Goal: Check status: Check status

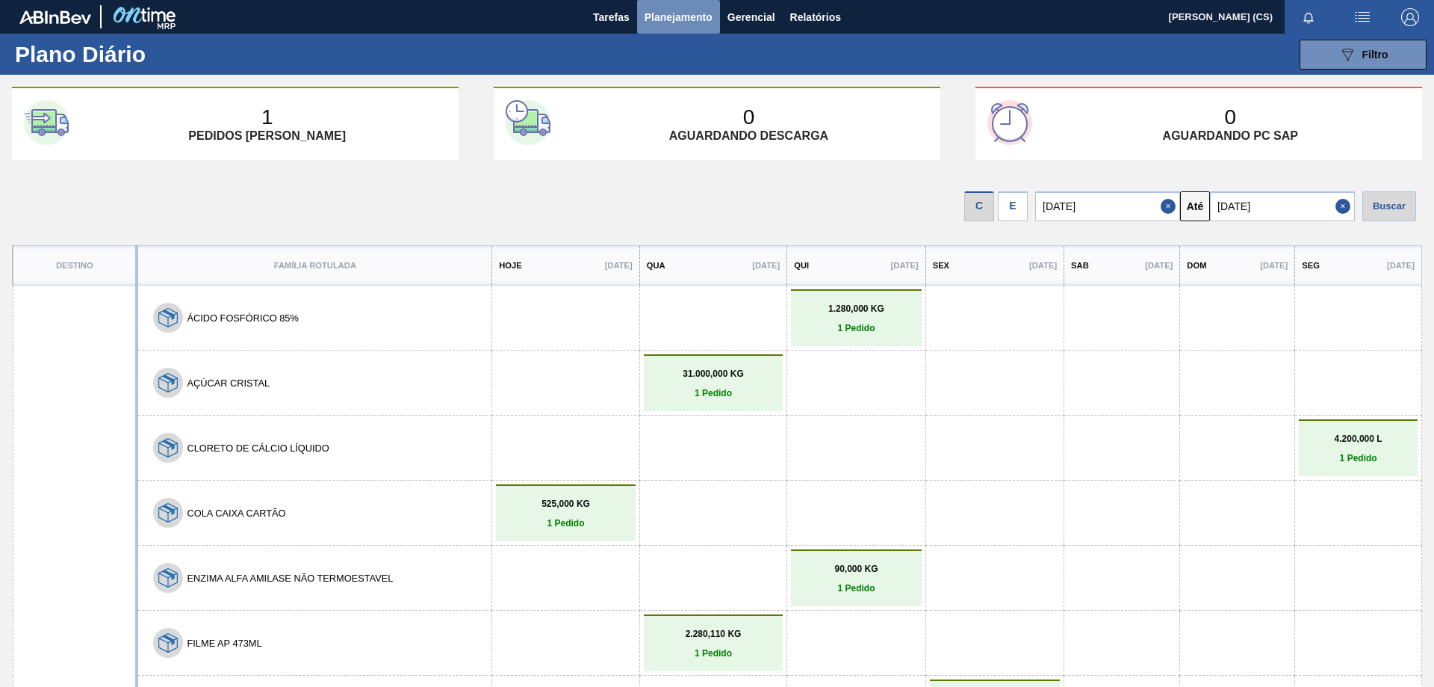
click at [673, 16] on span "Planejamento" at bounding box center [679, 17] width 68 height 18
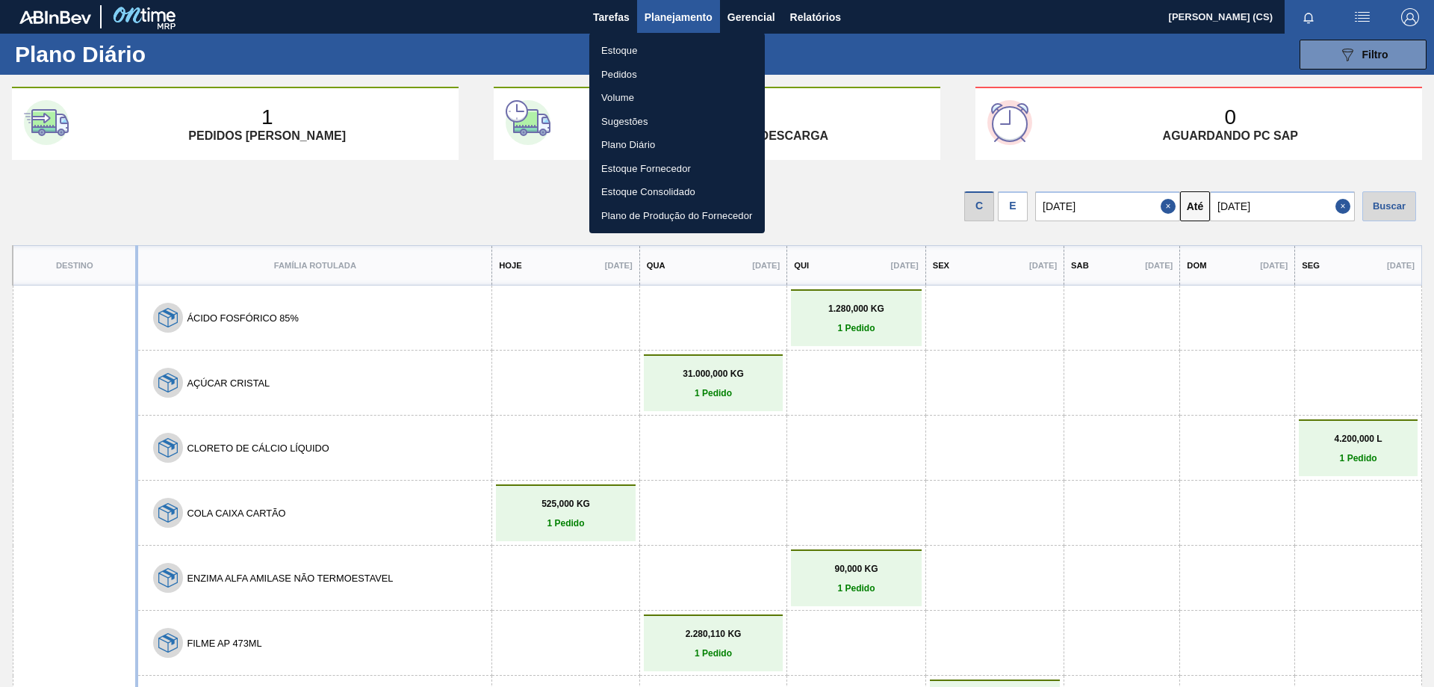
click at [661, 52] on li "Estoque" at bounding box center [677, 51] width 176 height 24
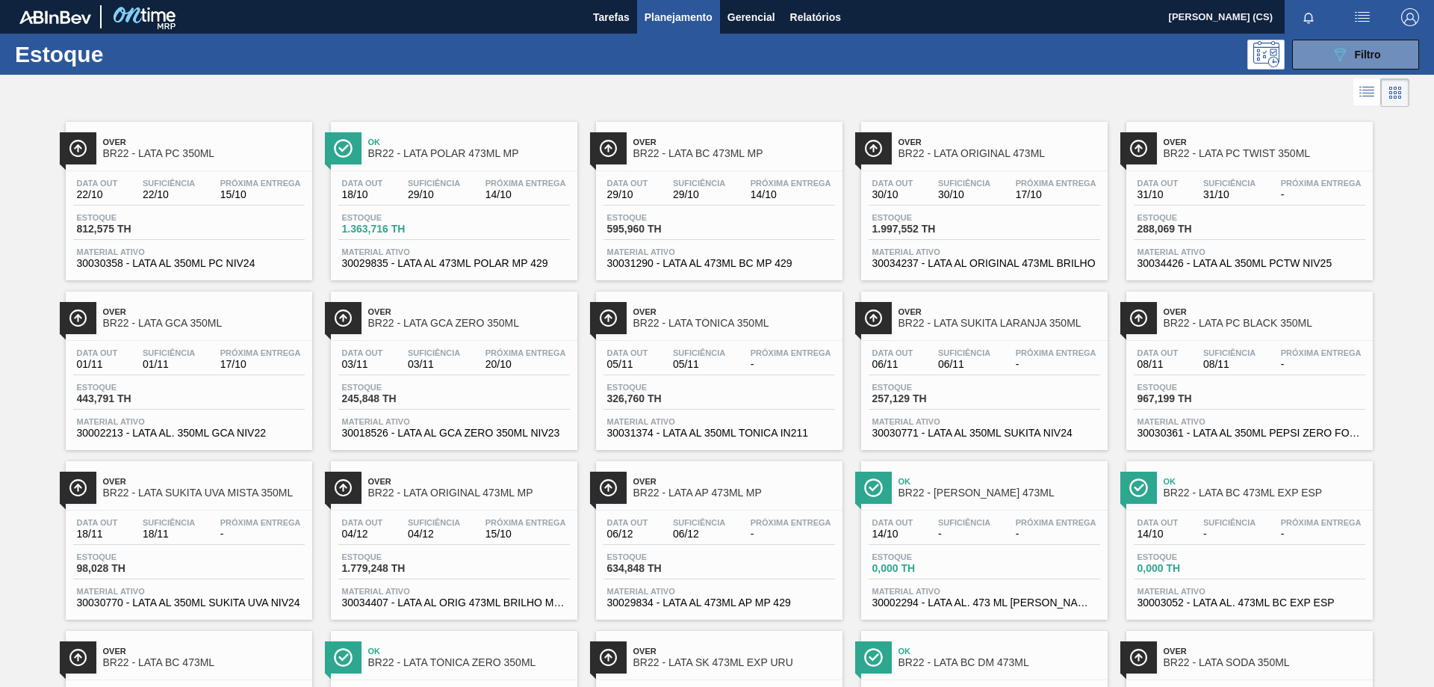
click at [955, 43] on div "089F7B8B-B2A5-4AFE-B5C0-19BA573D28AC Filtro" at bounding box center [832, 55] width 1189 height 30
click at [430, 156] on span "BR22 - LATA POLAR 473ML MP" at bounding box center [469, 153] width 202 height 11
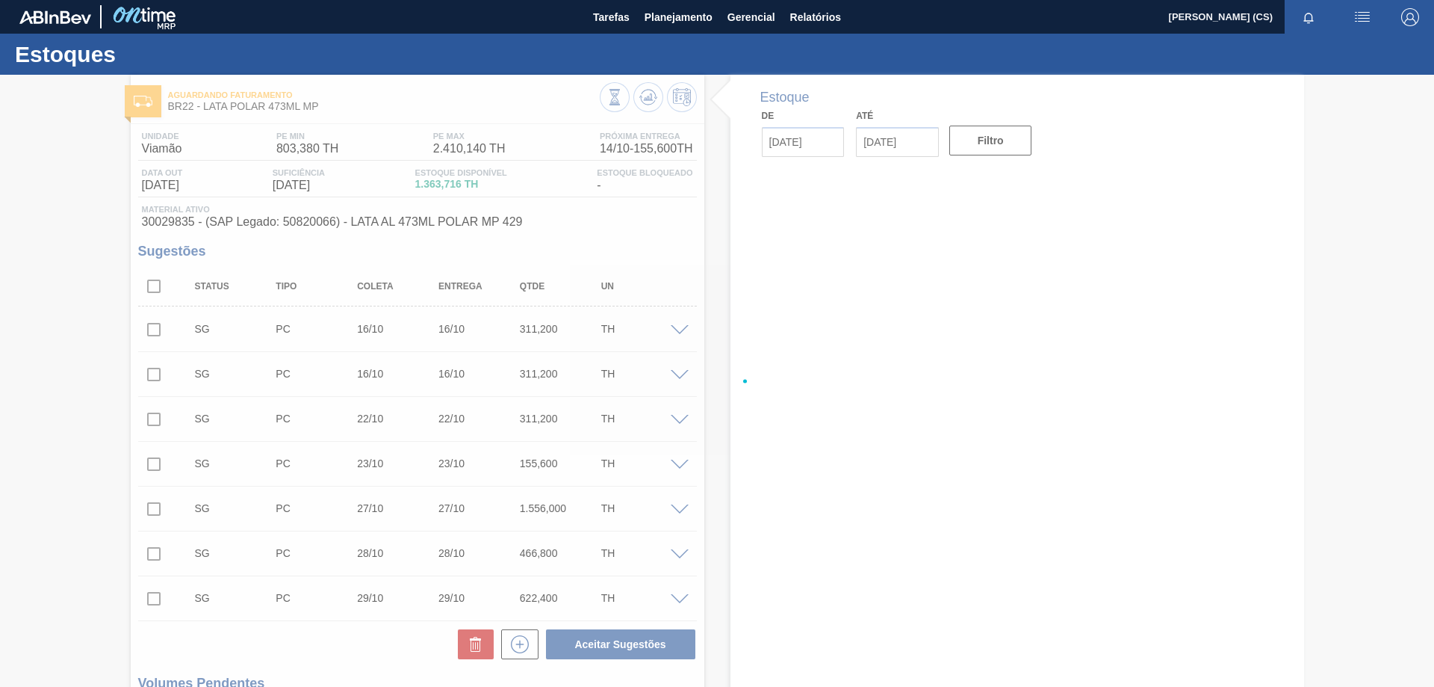
type input "[DATE]"
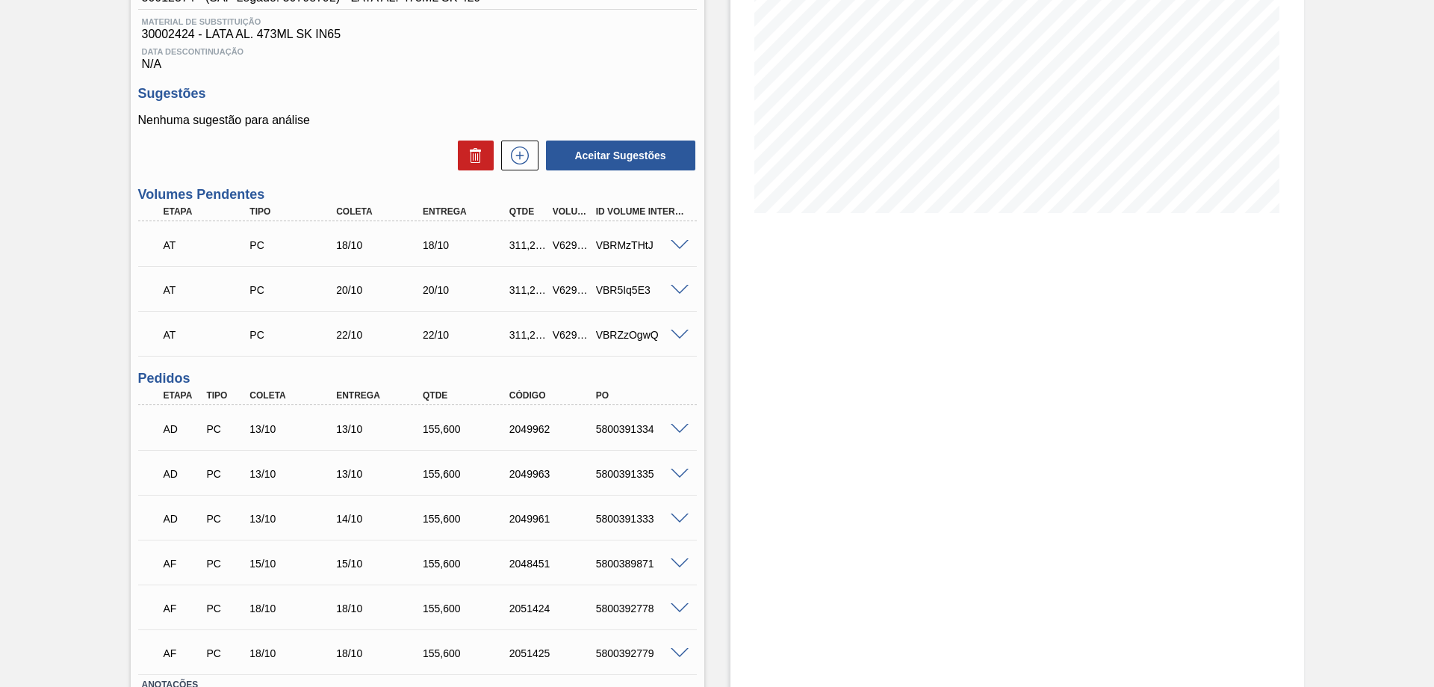
scroll to position [334, 0]
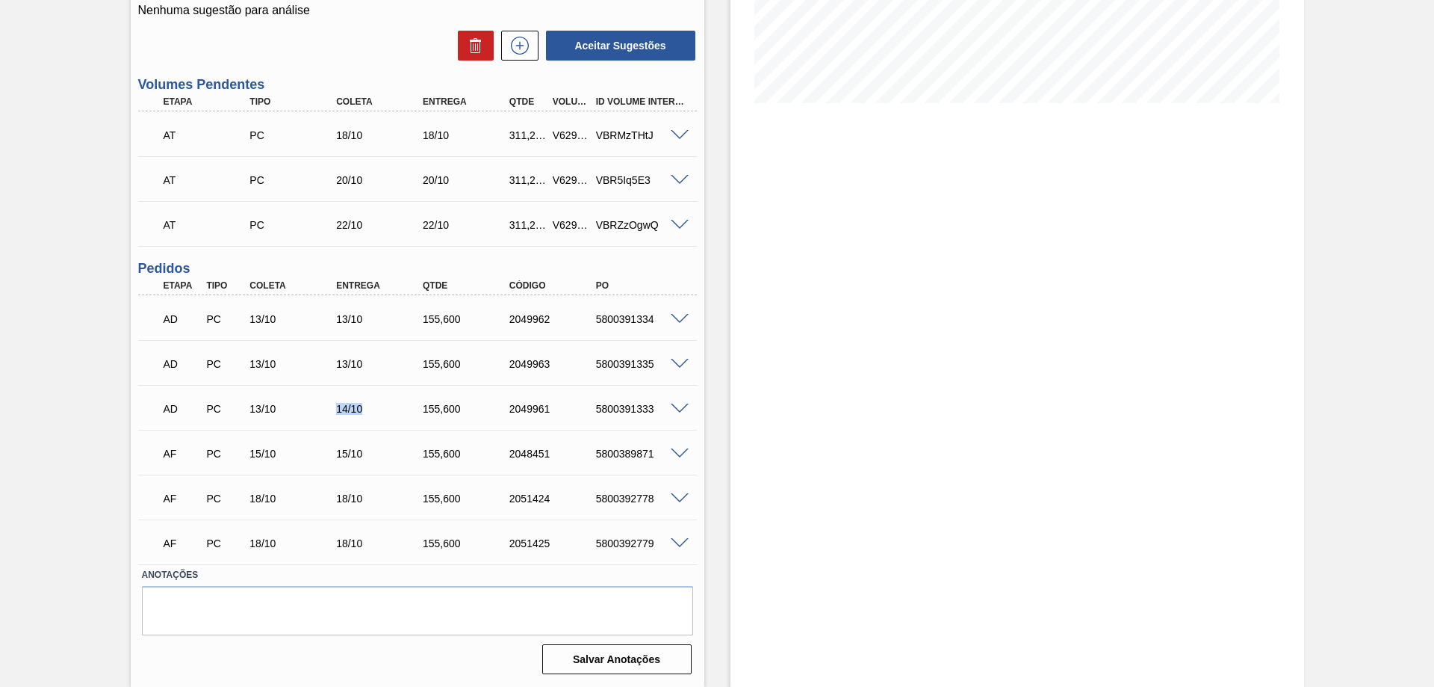
drag, startPoint x: 337, startPoint y: 413, endPoint x: 369, endPoint y: 416, distance: 32.3
click at [369, 416] on div "AD PC 13/10 14/10 155,[PHONE_NUMBER] 5800391333" at bounding box center [413, 407] width 519 height 30
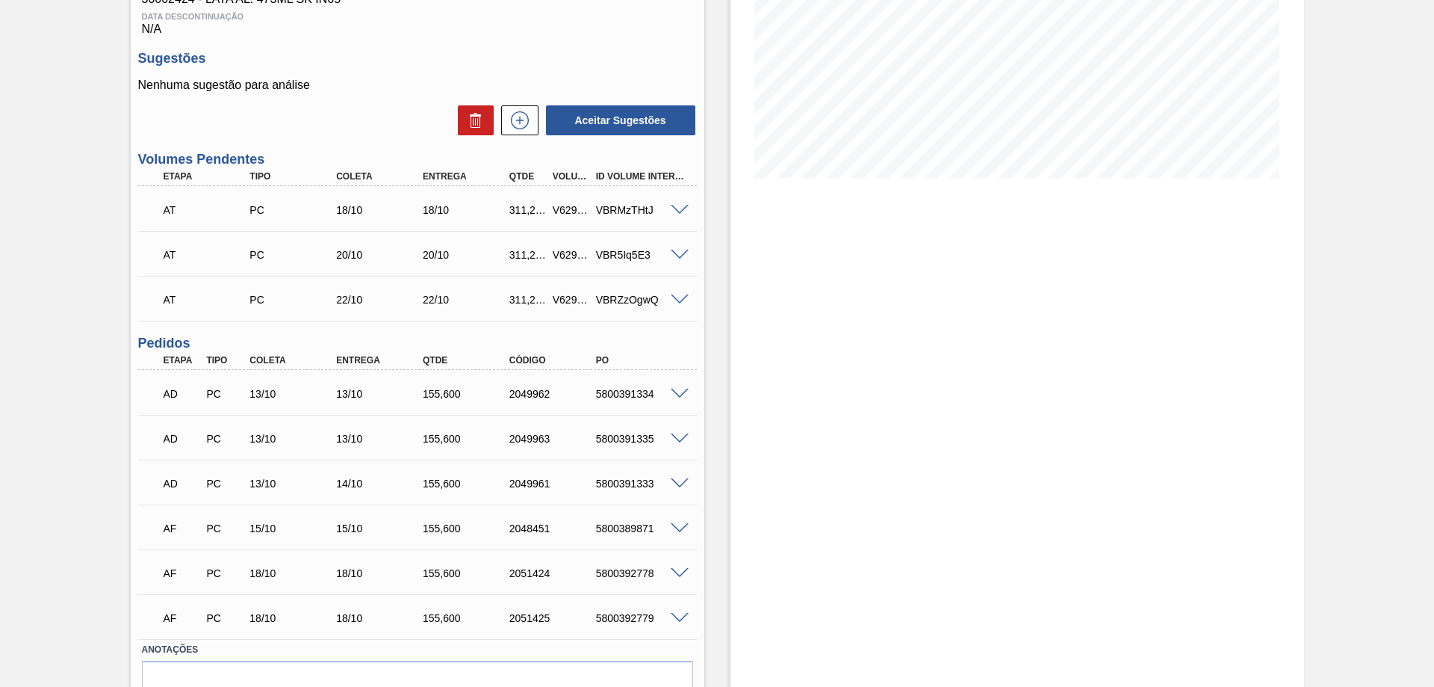
click at [684, 205] on span at bounding box center [680, 210] width 18 height 11
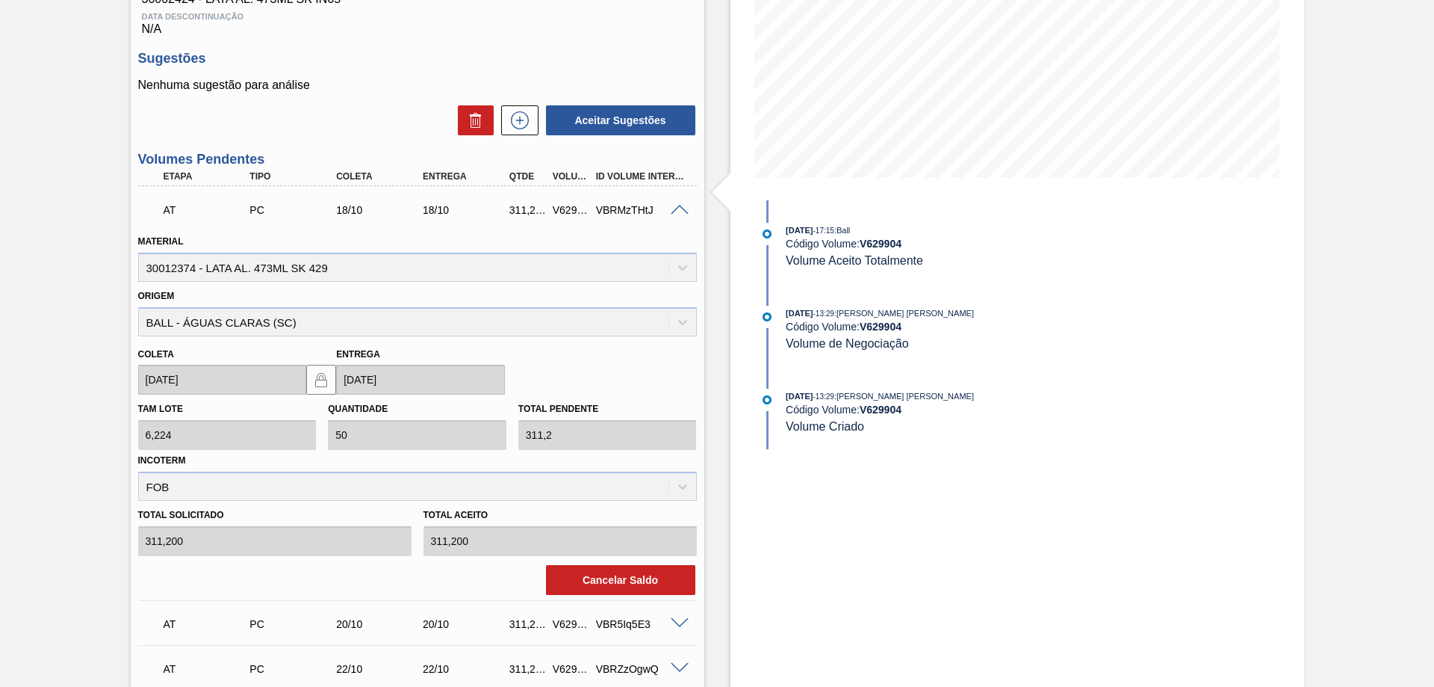
click at [684, 205] on span at bounding box center [680, 210] width 18 height 11
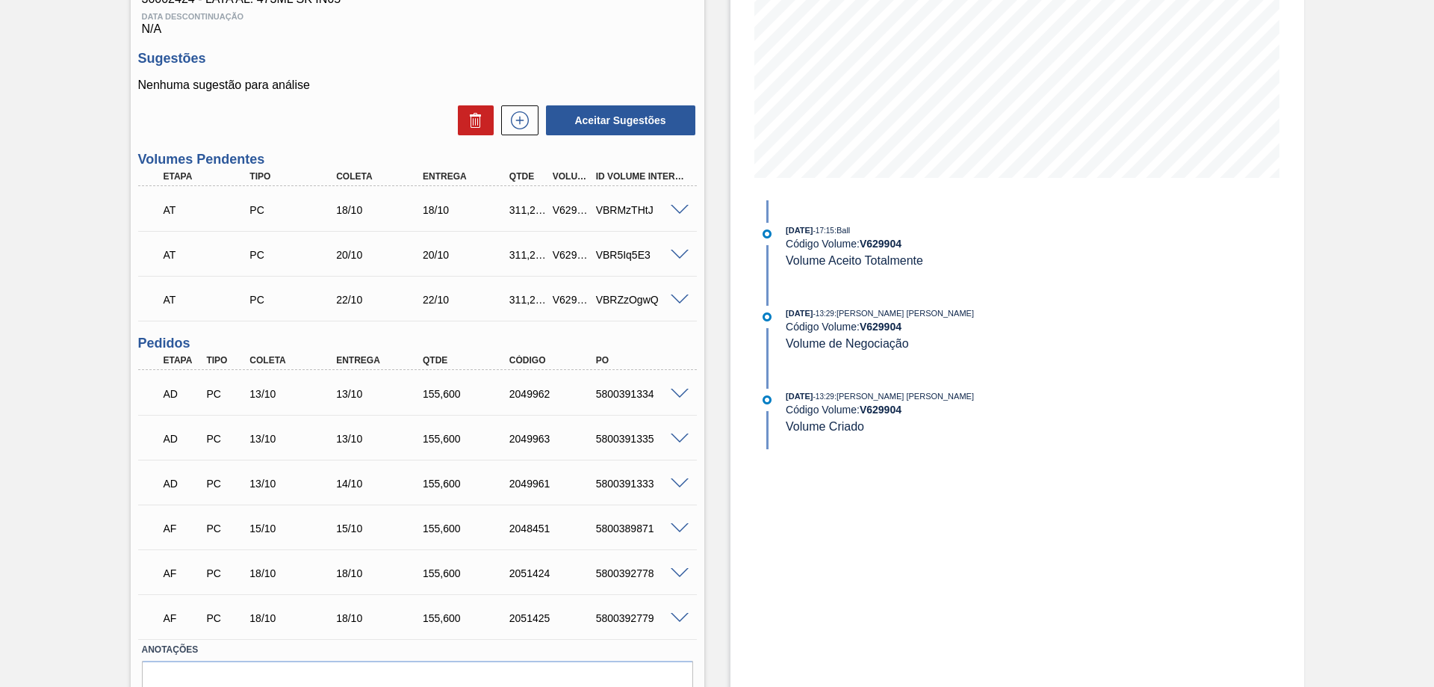
click at [678, 255] on span at bounding box center [680, 255] width 18 height 11
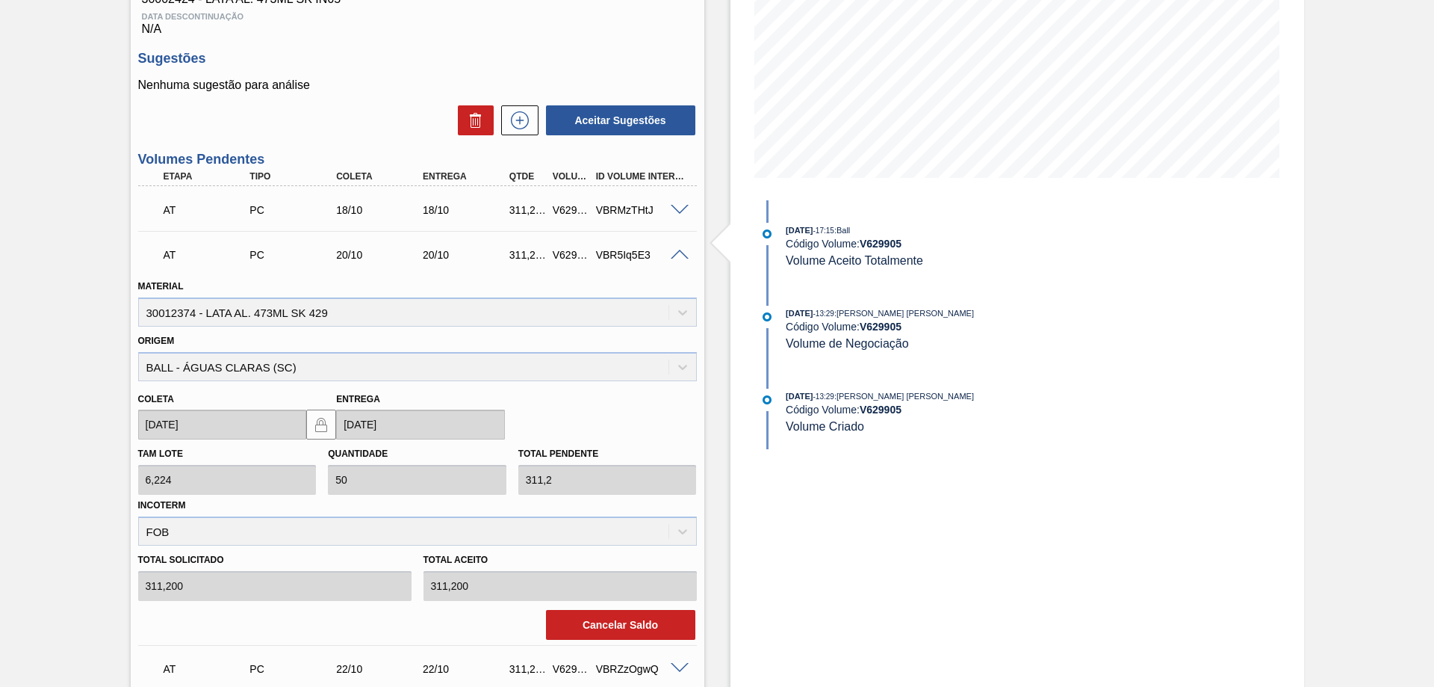
click at [676, 256] on span at bounding box center [680, 255] width 18 height 11
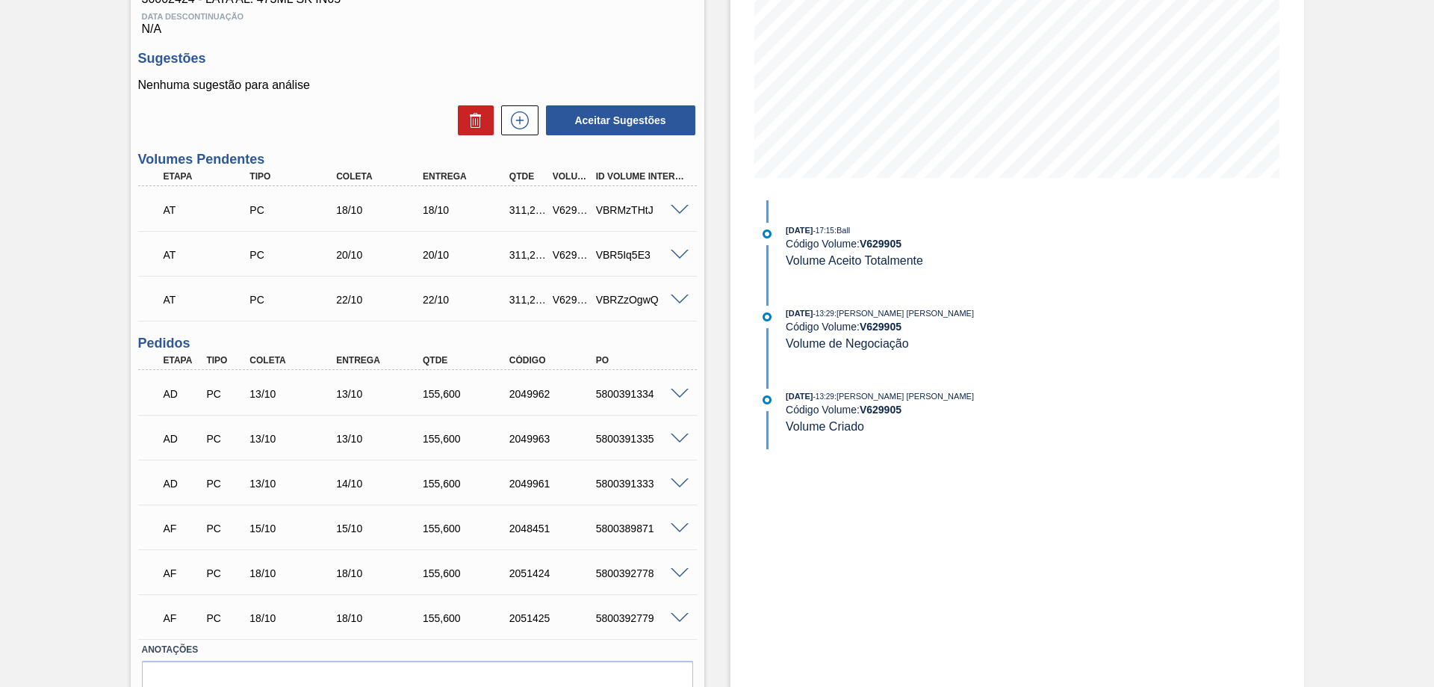
click at [687, 297] on div at bounding box center [682, 298] width 30 height 11
click at [681, 300] on span at bounding box center [680, 299] width 18 height 11
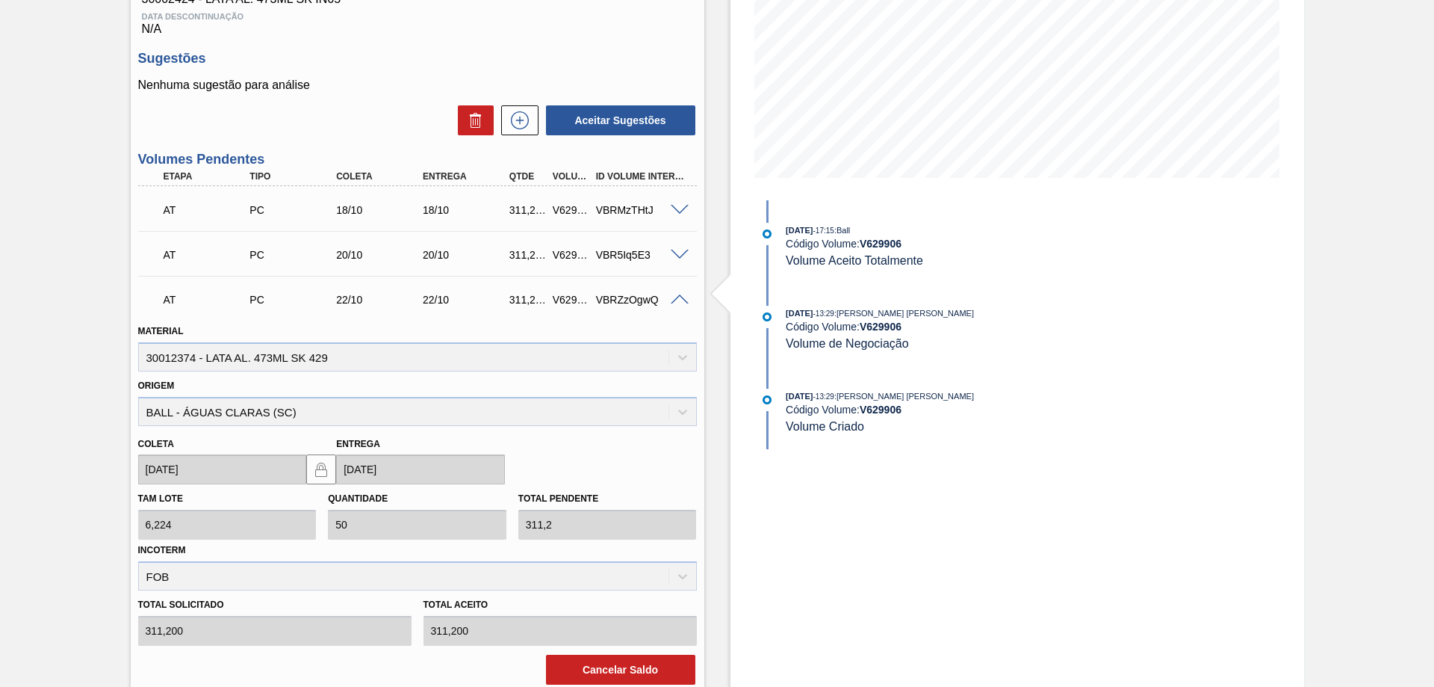
click at [681, 300] on span at bounding box center [680, 299] width 18 height 11
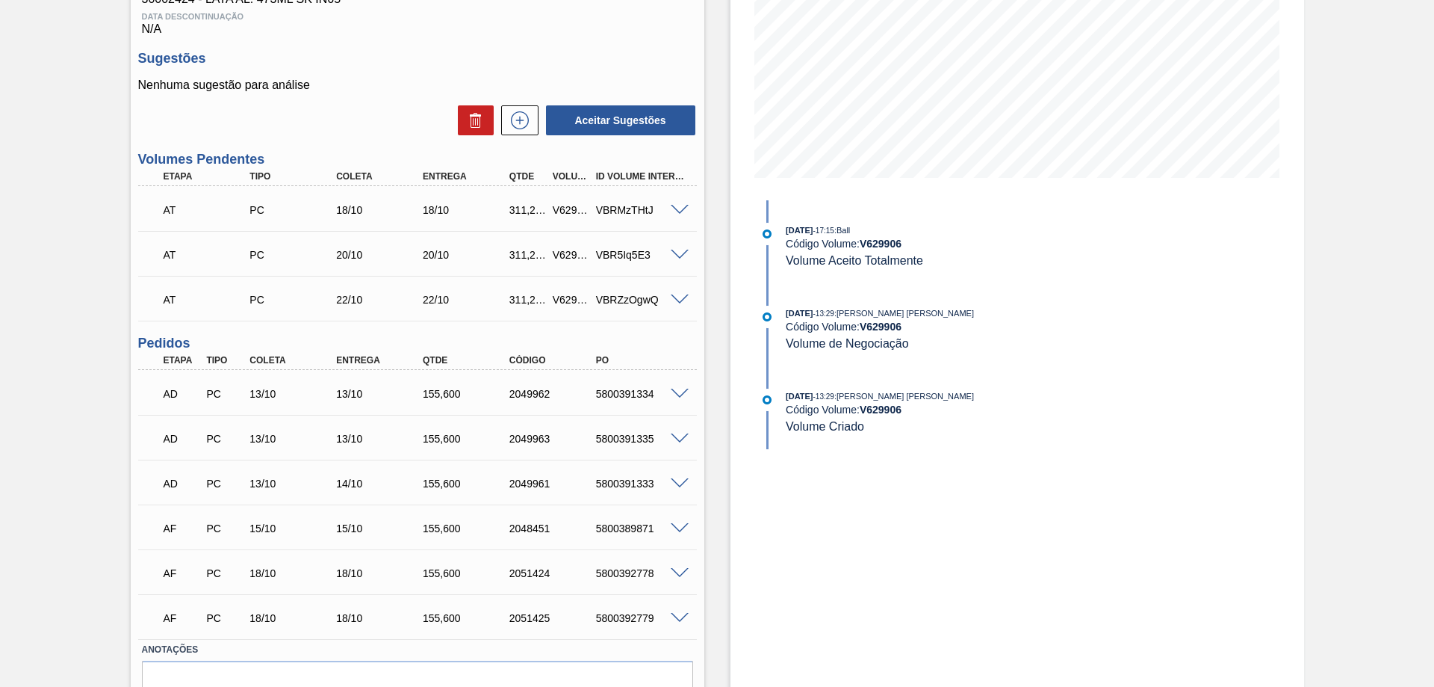
scroll to position [0, 0]
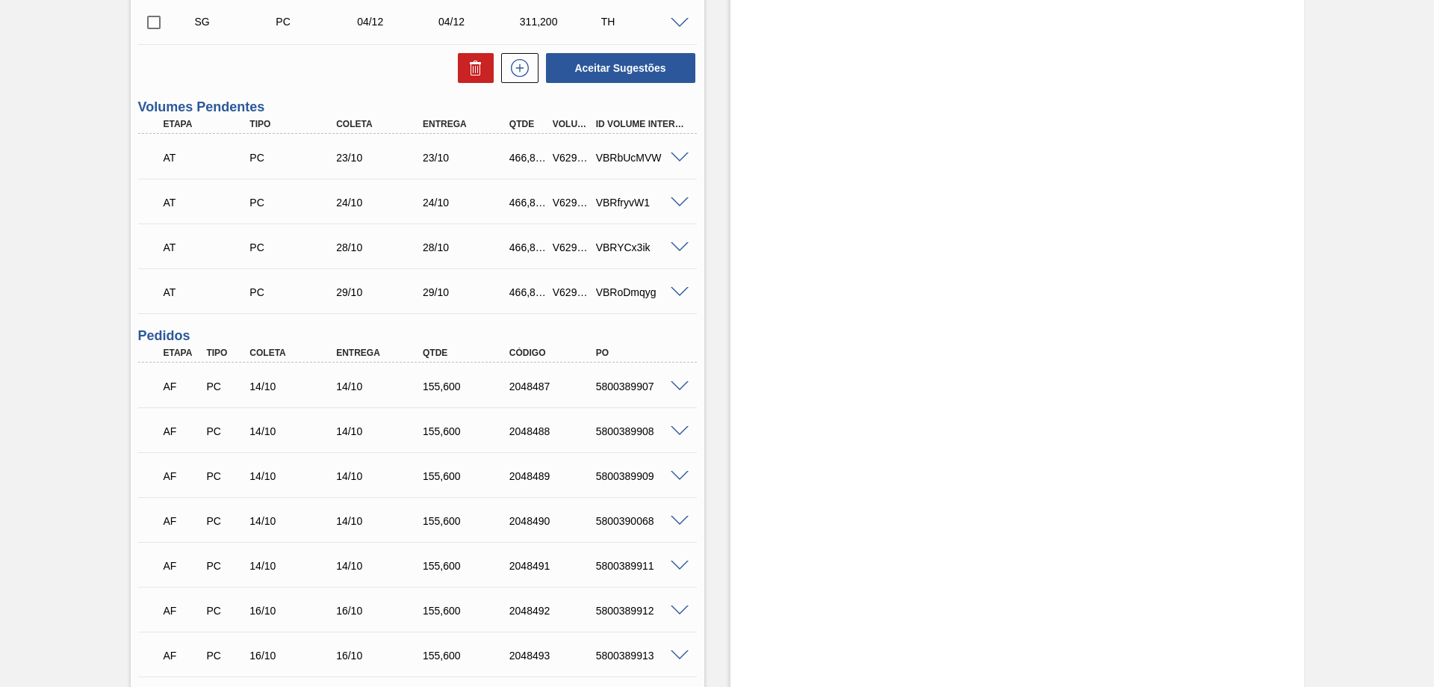
scroll to position [523, 0]
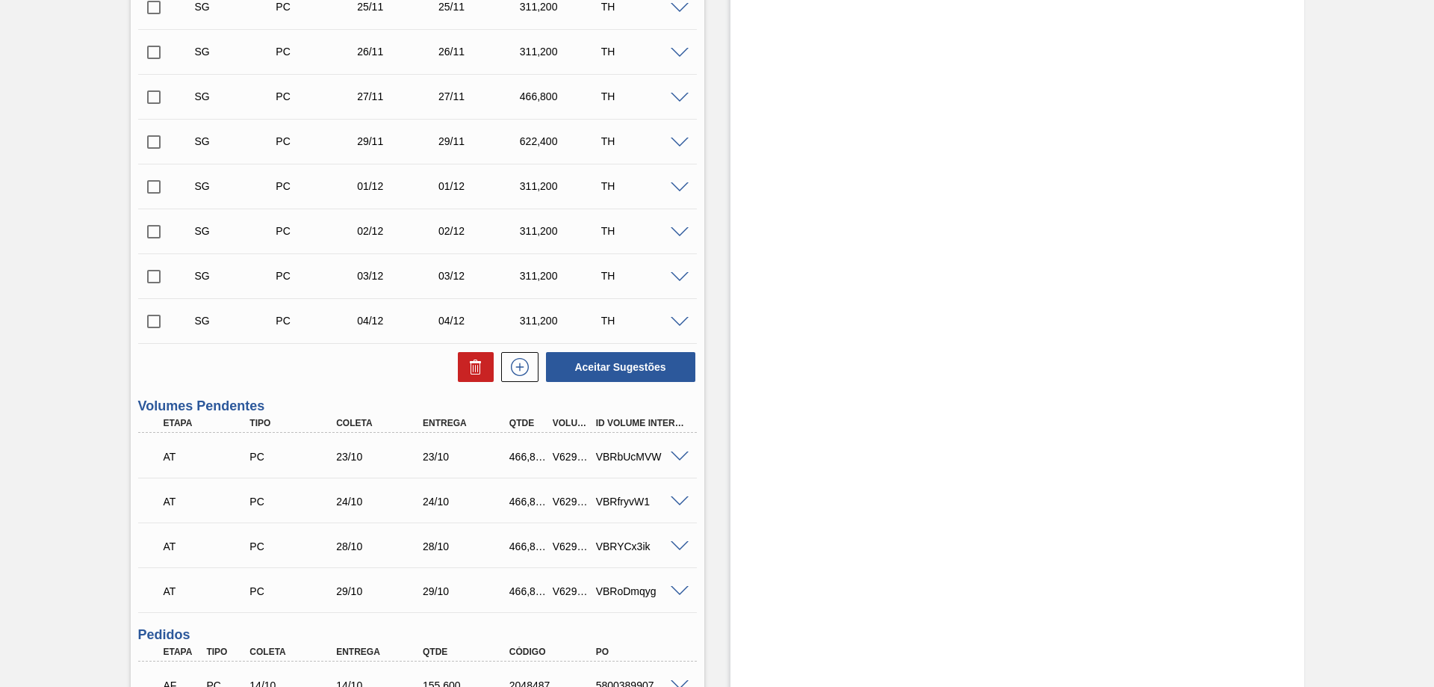
click at [679, 454] on span at bounding box center [680, 456] width 18 height 11
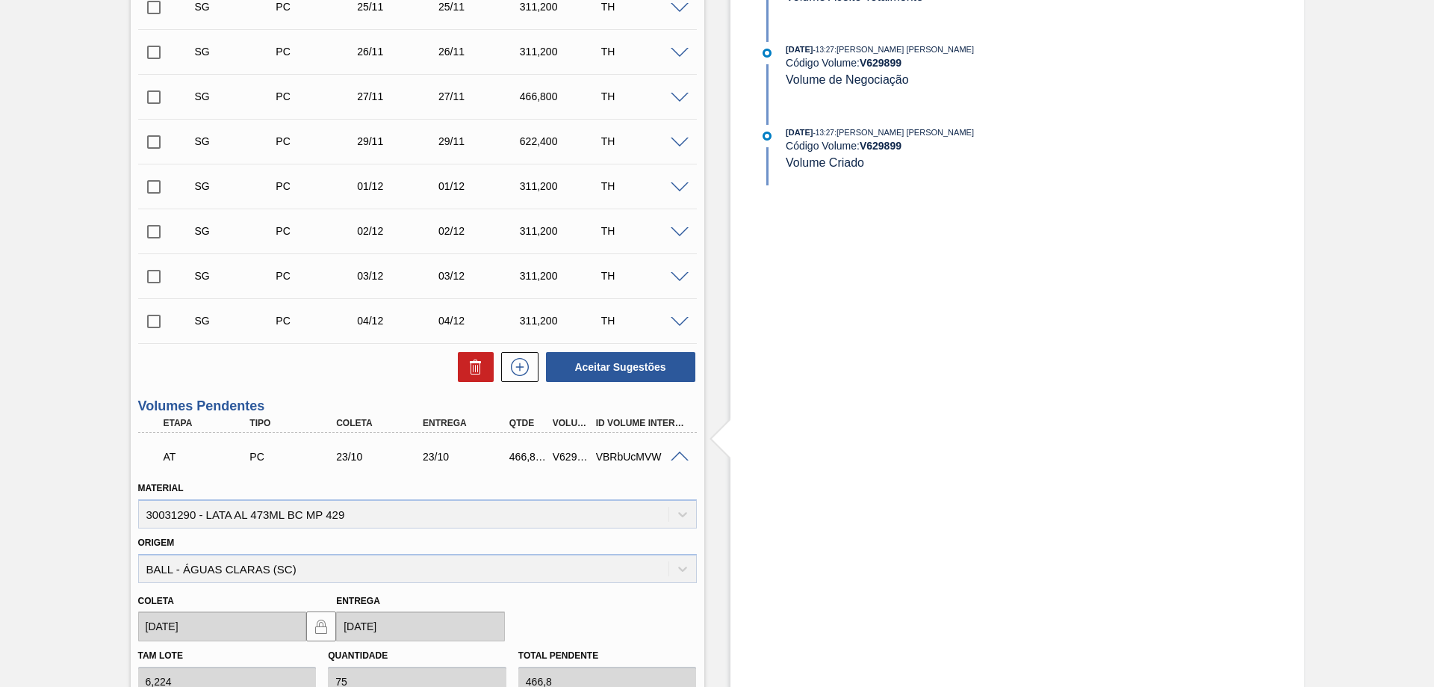
scroll to position [672, 0]
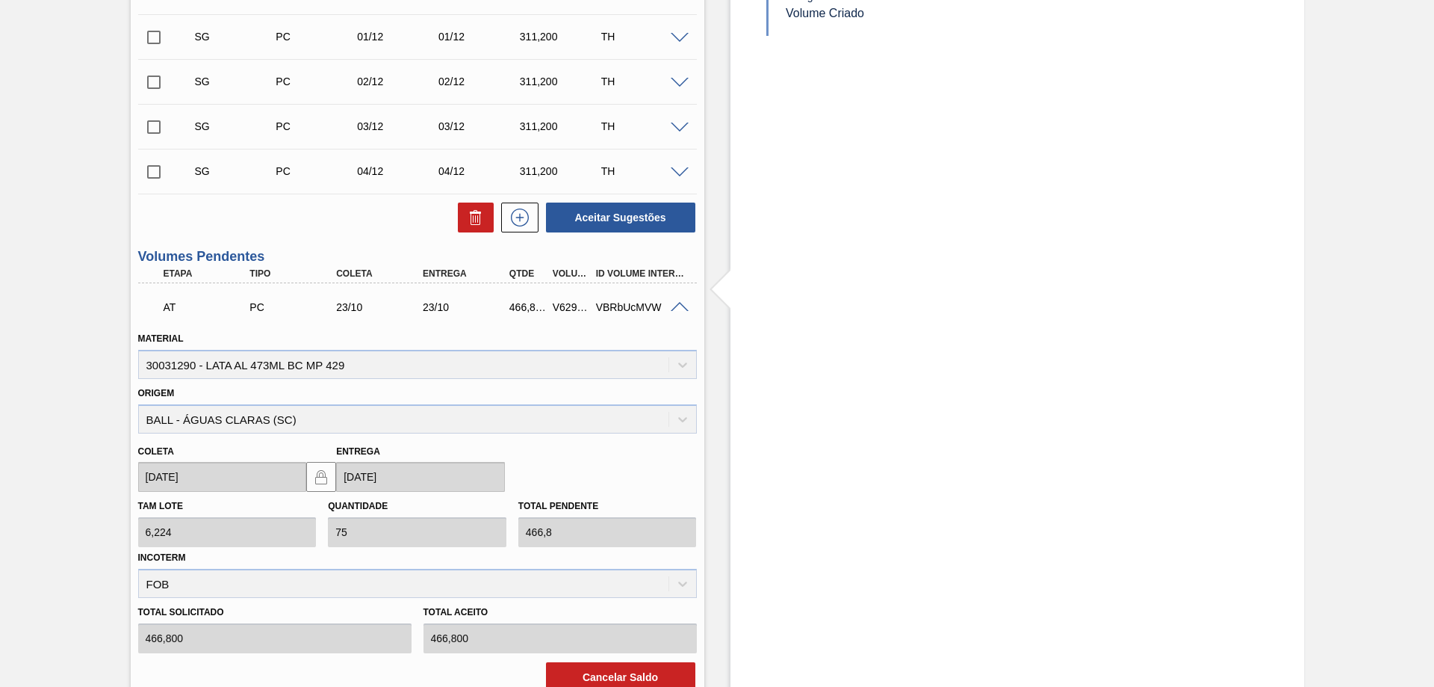
click at [680, 302] on span at bounding box center [680, 307] width 18 height 11
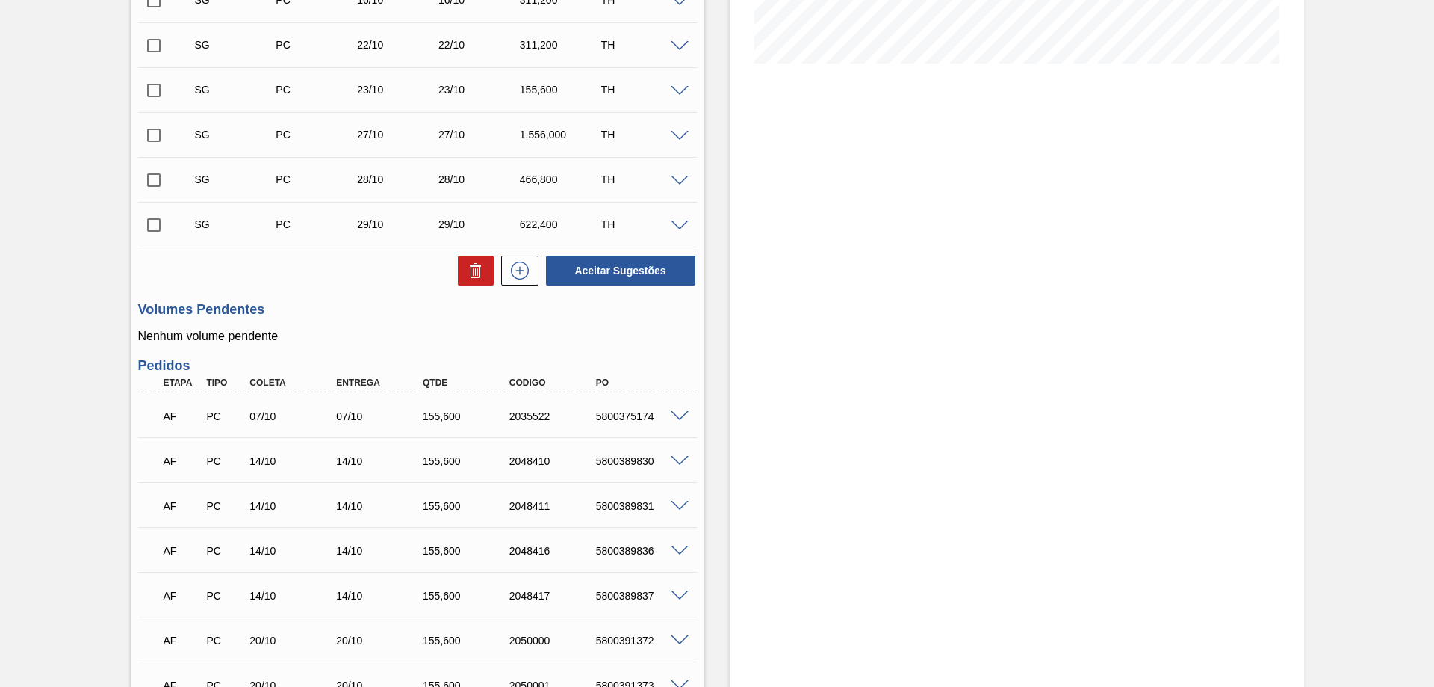
scroll to position [598, 0]
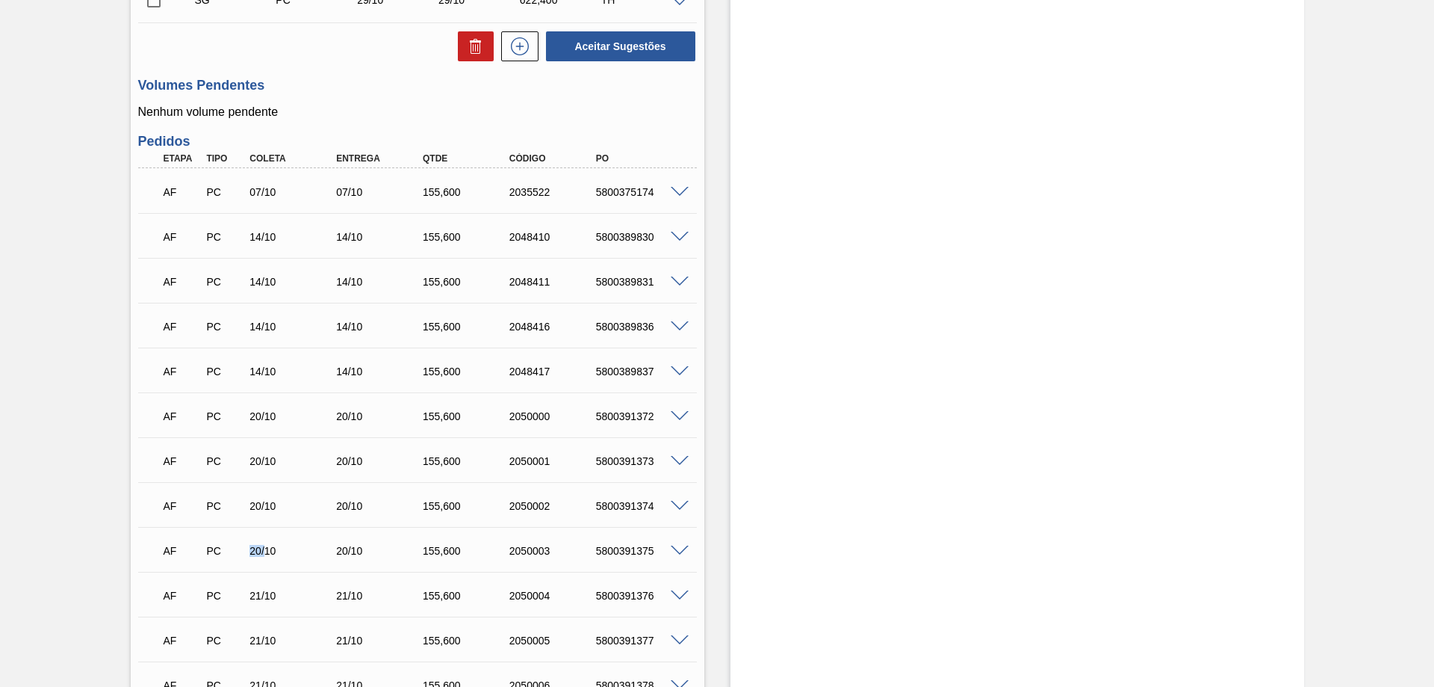
drag, startPoint x: 267, startPoint y: 552, endPoint x: 226, endPoint y: 551, distance: 40.3
click at [226, 551] on div "AF PC 20/10 20/10 155,[PHONE_NUMBER] 5800391375" at bounding box center [413, 549] width 519 height 30
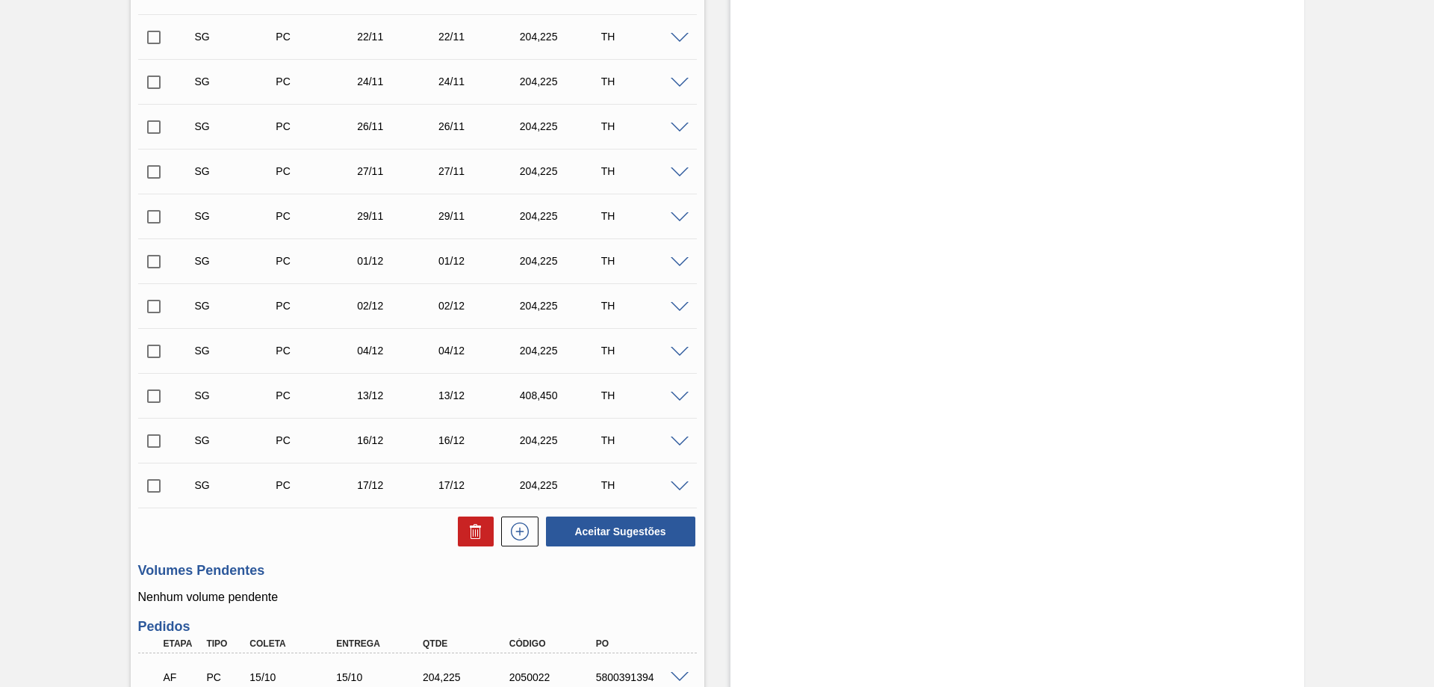
scroll to position [374, 0]
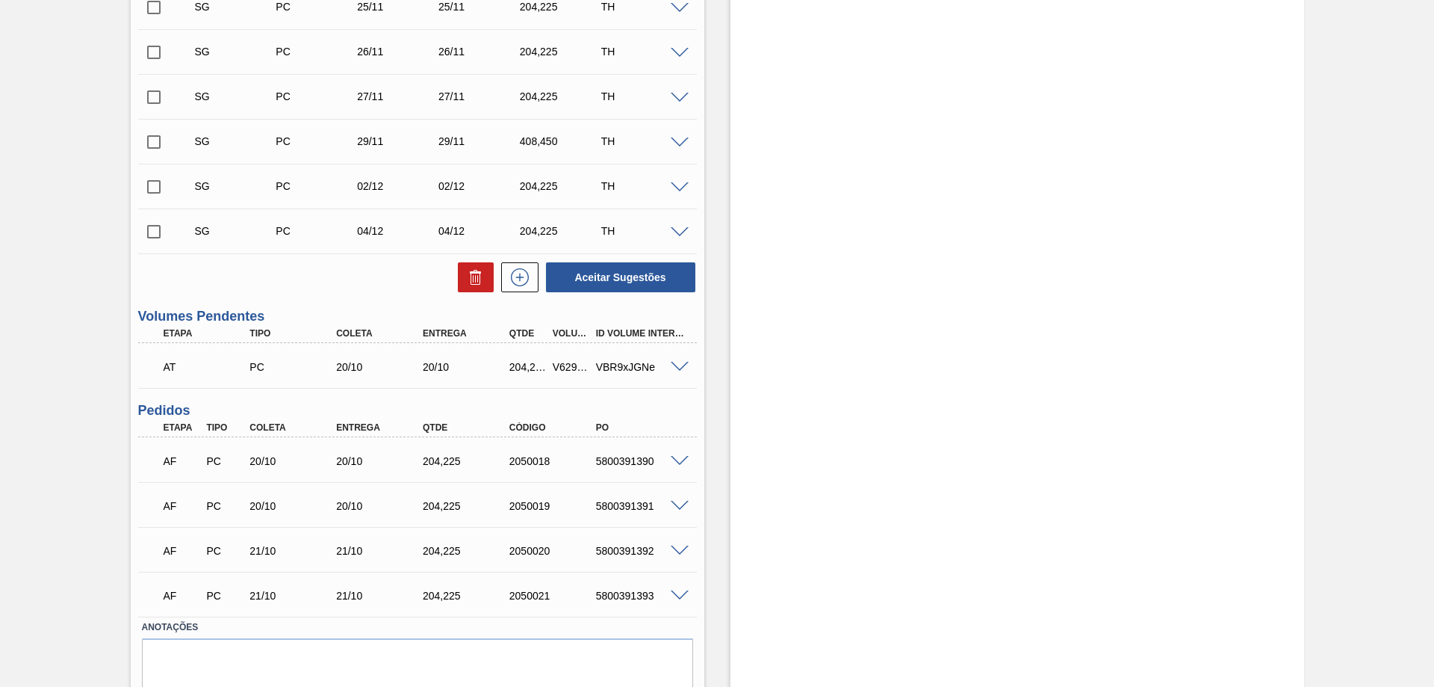
scroll to position [575, 0]
